Goal: Find specific page/section: Find specific page/section

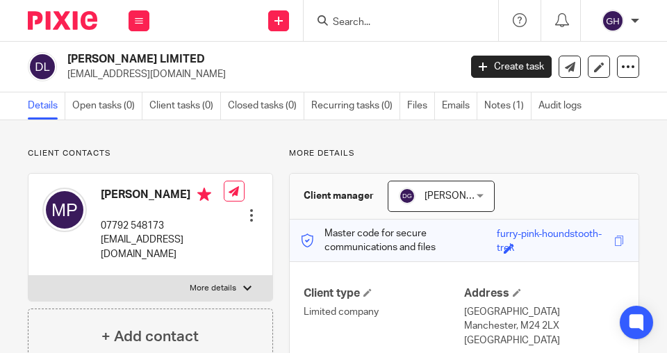
click at [390, 31] on div at bounding box center [400, 20] width 194 height 41
click at [391, 26] on input "Search" at bounding box center [393, 23] width 125 height 12
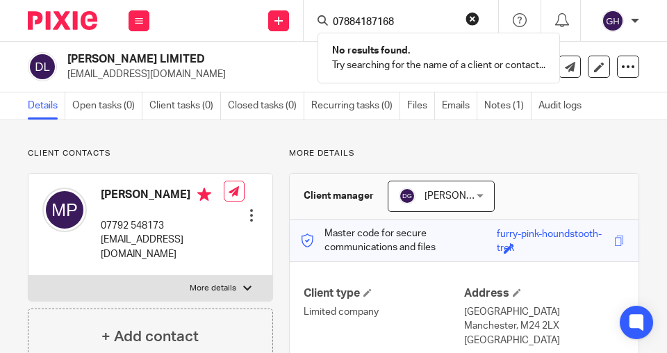
type input "07884187168"
click at [471, 19] on button "reset" at bounding box center [472, 19] width 14 height 14
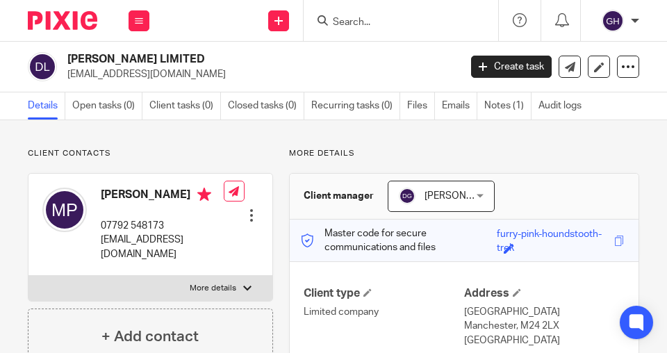
click at [423, 24] on input "Search" at bounding box center [393, 23] width 125 height 12
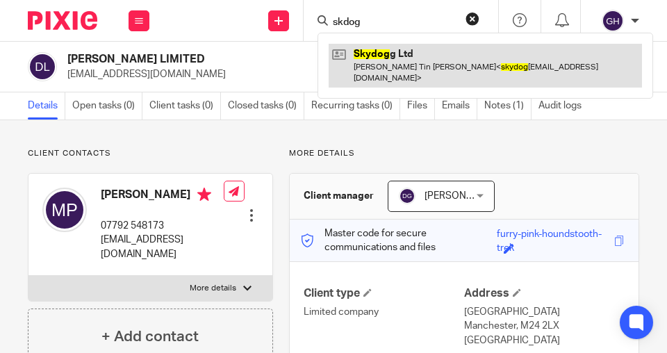
type input "skdog"
click at [393, 53] on link at bounding box center [484, 65] width 313 height 43
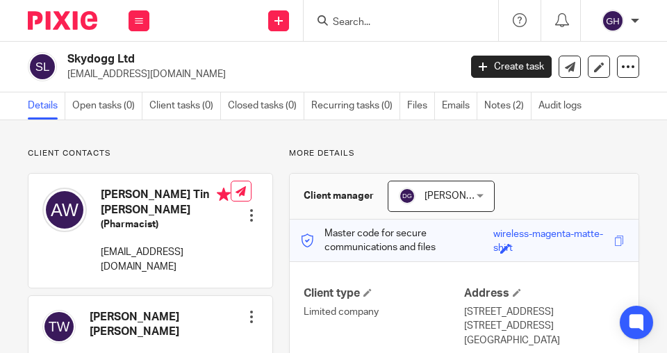
drag, startPoint x: 139, startPoint y: 56, endPoint x: 65, endPoint y: 61, distance: 74.5
click at [62, 62] on div "Skydogg Ltd skydogltd@gmail.com" at bounding box center [239, 66] width 422 height 29
copy div "Skydogg Ltd"
